Goal: Information Seeking & Learning: Learn about a topic

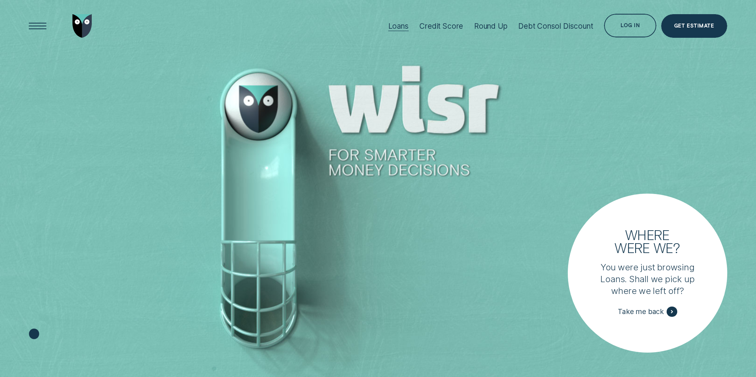
click at [399, 24] on div "Loans" at bounding box center [398, 26] width 20 height 9
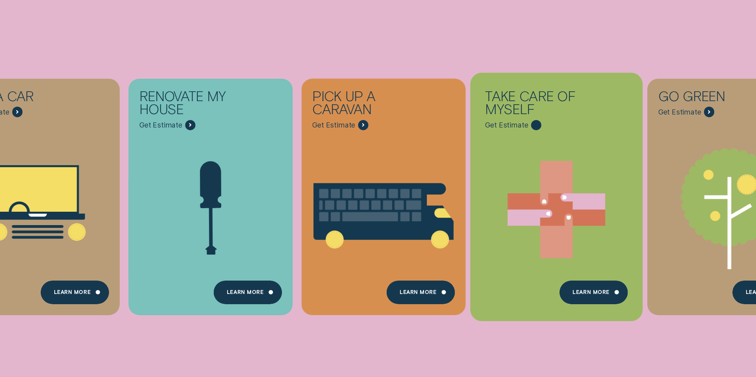
scroll to position [224, 0]
